Goal: Information Seeking & Learning: Check status

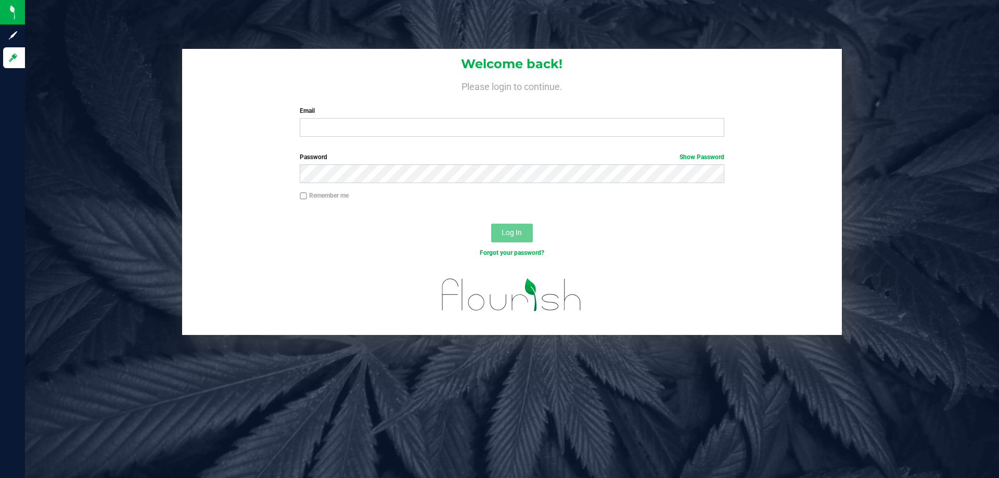
click at [473, 137] on div "Welcome back! Please login to continue. Email Required Please format your email…" at bounding box center [512, 97] width 660 height 96
click at [525, 128] on input "Email" at bounding box center [512, 127] width 424 height 19
type input "[EMAIL_ADDRESS][PERSON_NAME][DOMAIN_NAME]"
click at [491, 224] on button "Log In" at bounding box center [512, 233] width 42 height 19
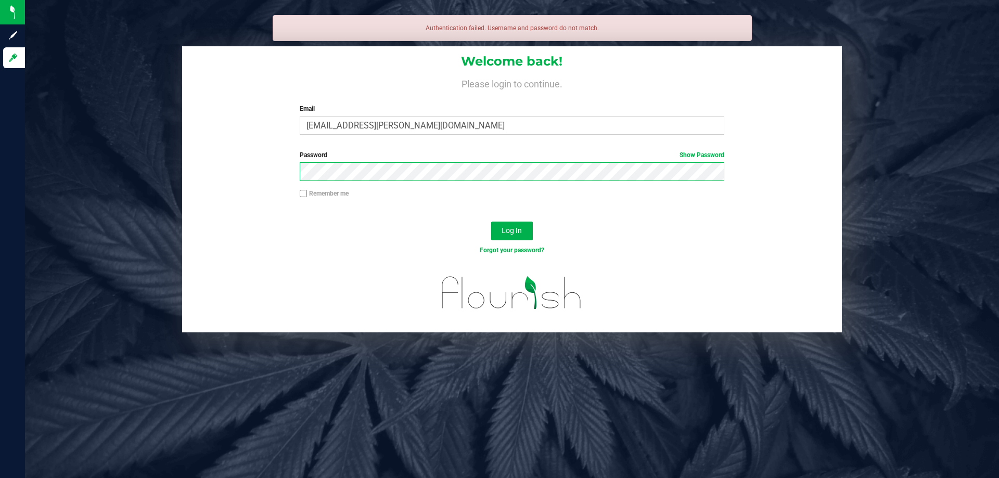
click at [491, 222] on button "Log In" at bounding box center [512, 231] width 42 height 19
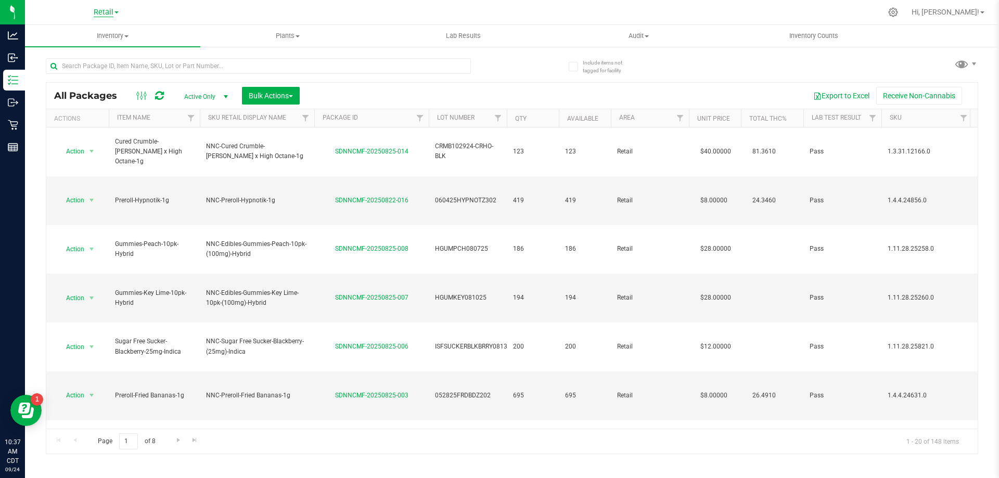
click at [104, 9] on span "Retail" at bounding box center [104, 12] width 20 height 9
click at [95, 49] on link "Manufacturing" at bounding box center [106, 51] width 152 height 14
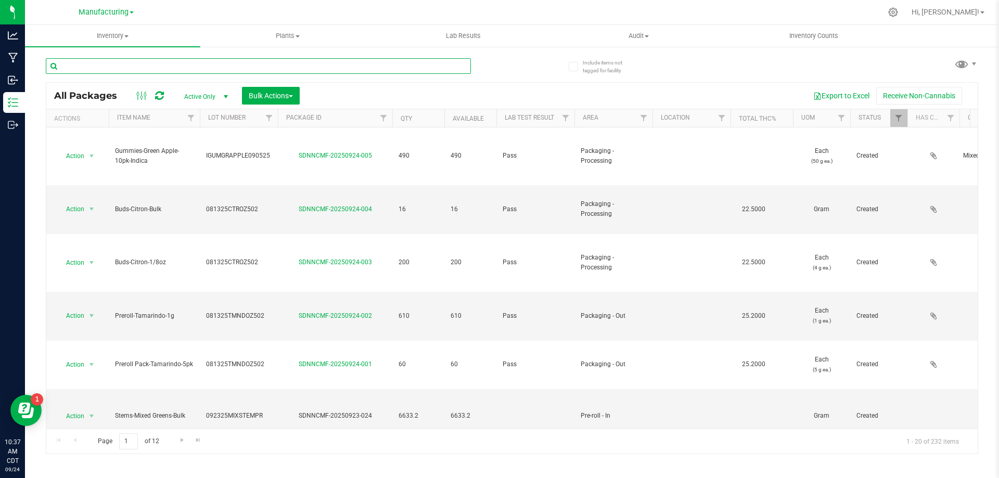
click at [128, 58] on input "text" at bounding box center [258, 66] width 425 height 16
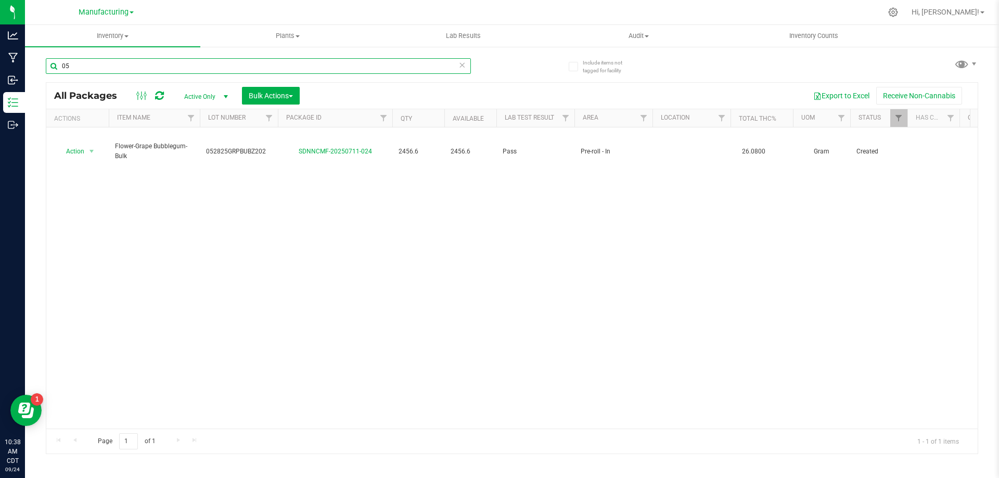
type input "0"
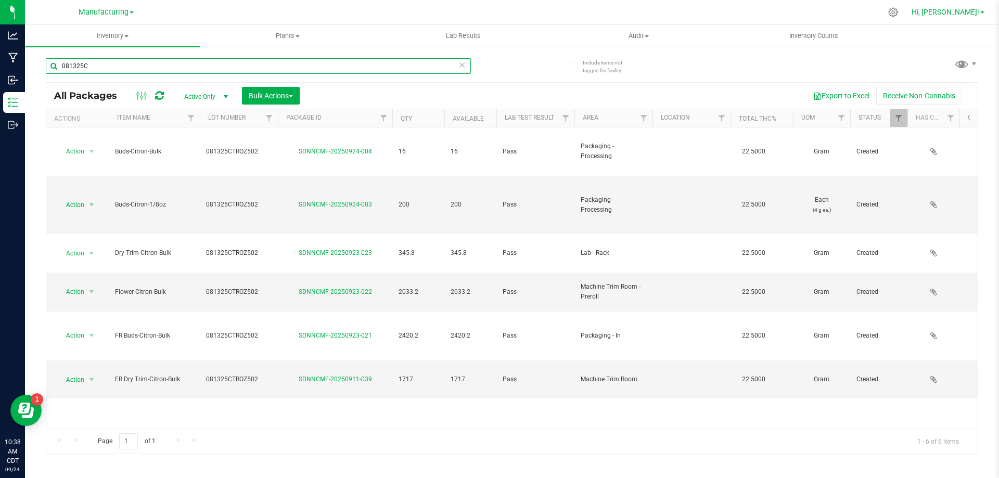
type input "081325C"
click at [964, 8] on span "Hi, [PERSON_NAME]!" at bounding box center [945, 12] width 68 height 8
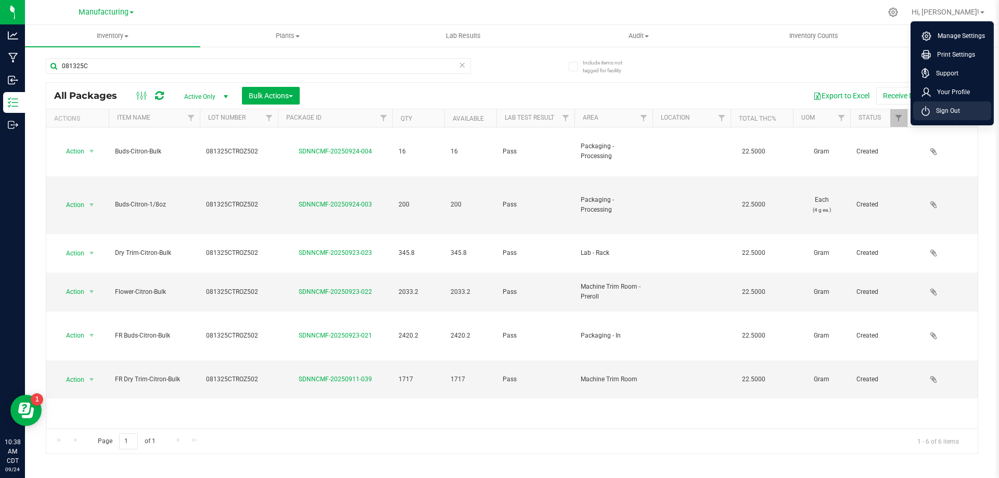
click at [936, 108] on span "Sign Out" at bounding box center [945, 111] width 30 height 10
